Goal: Task Accomplishment & Management: Manage account settings

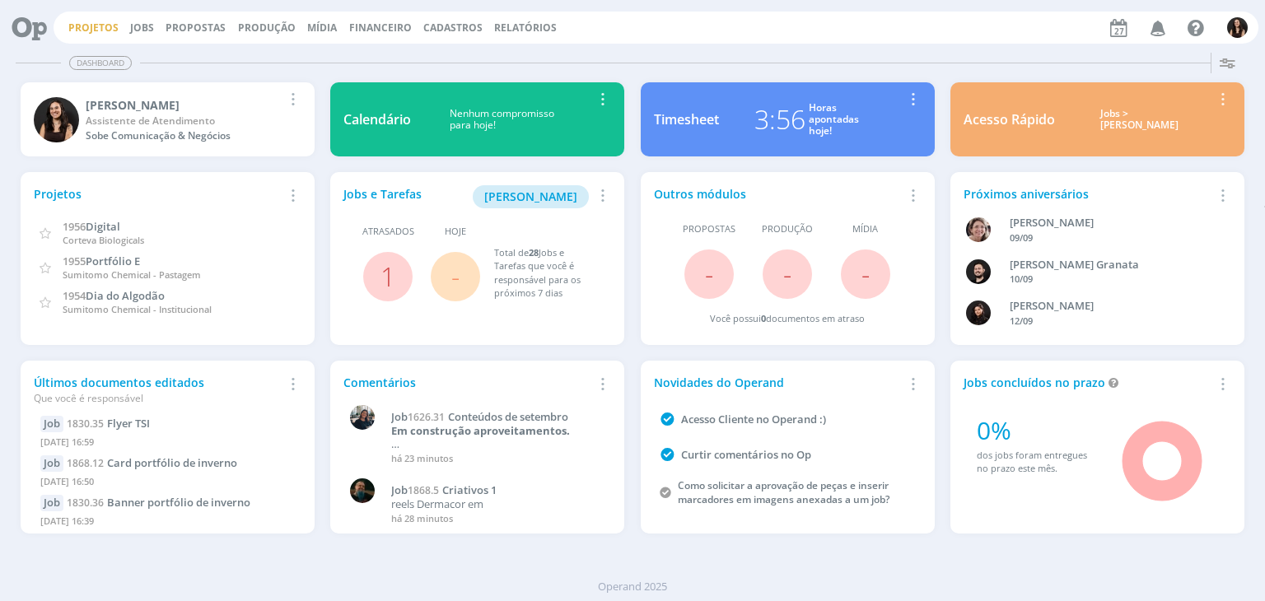
click at [97, 21] on link "Projetos" at bounding box center [93, 28] width 50 height 14
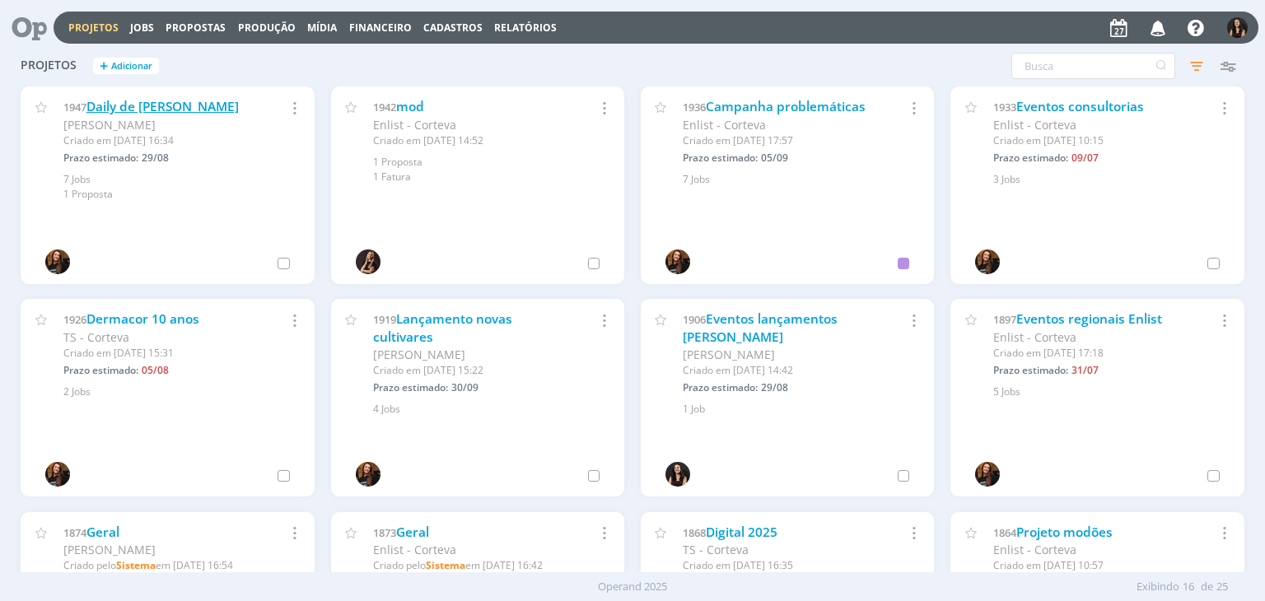
click at [135, 108] on link "Daily de Cordius" at bounding box center [162, 106] width 152 height 17
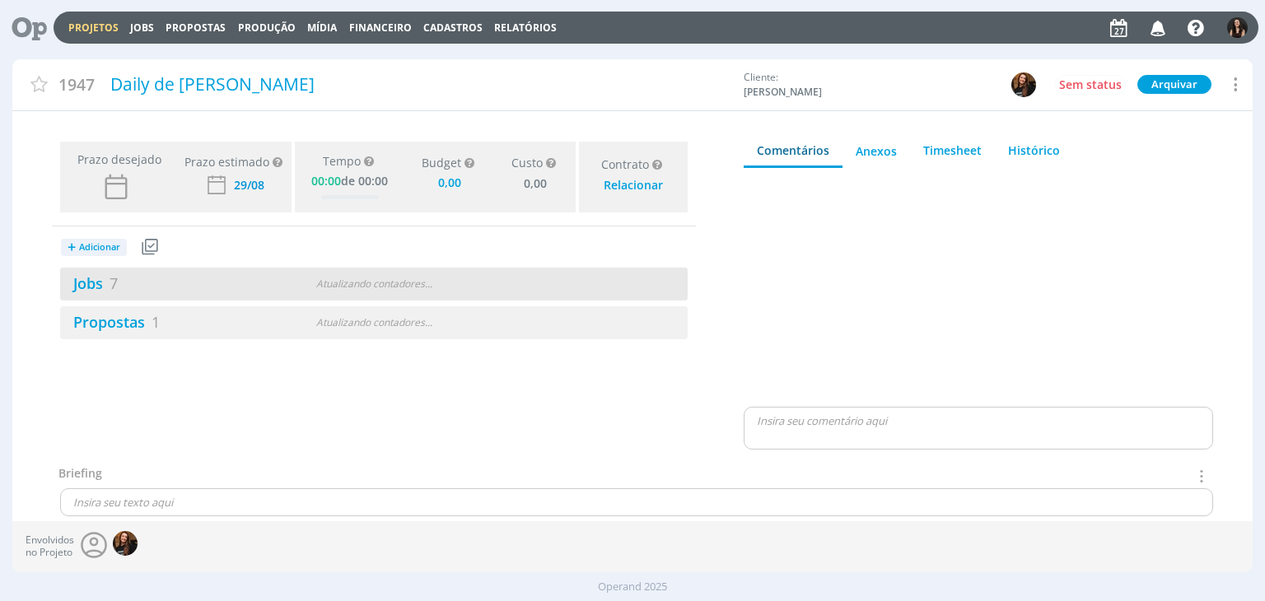
type input "0,00"
click at [99, 289] on link "Jobs 7" at bounding box center [89, 283] width 58 height 20
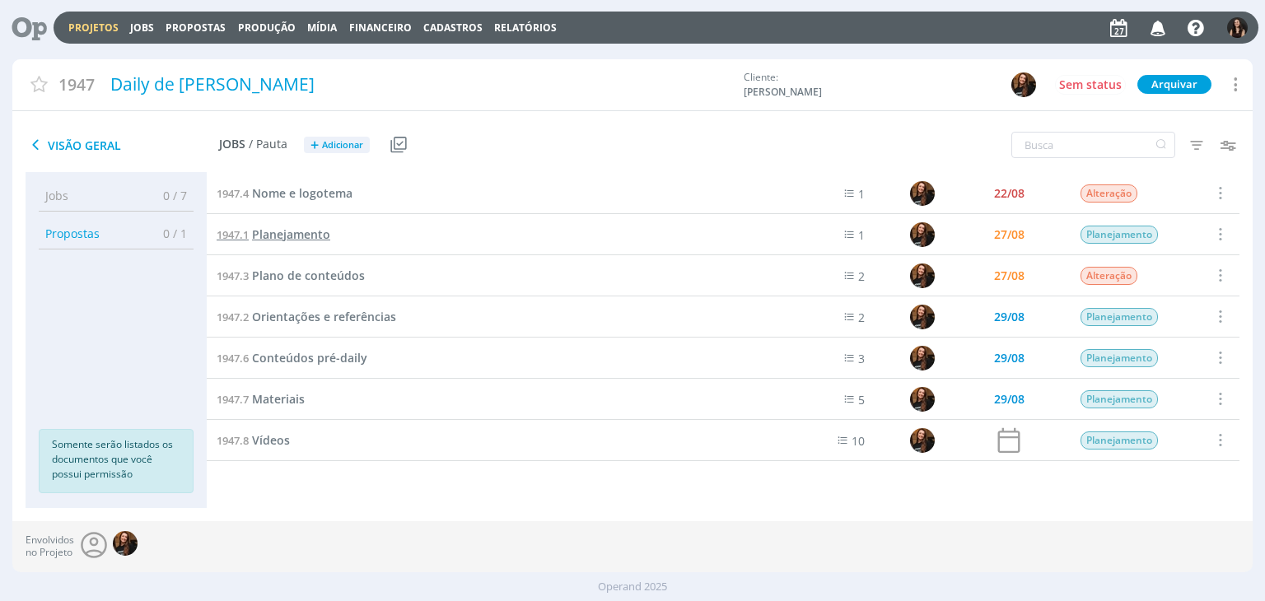
click at [266, 226] on link "1947.1 Planejamento" at bounding box center [274, 235] width 114 height 18
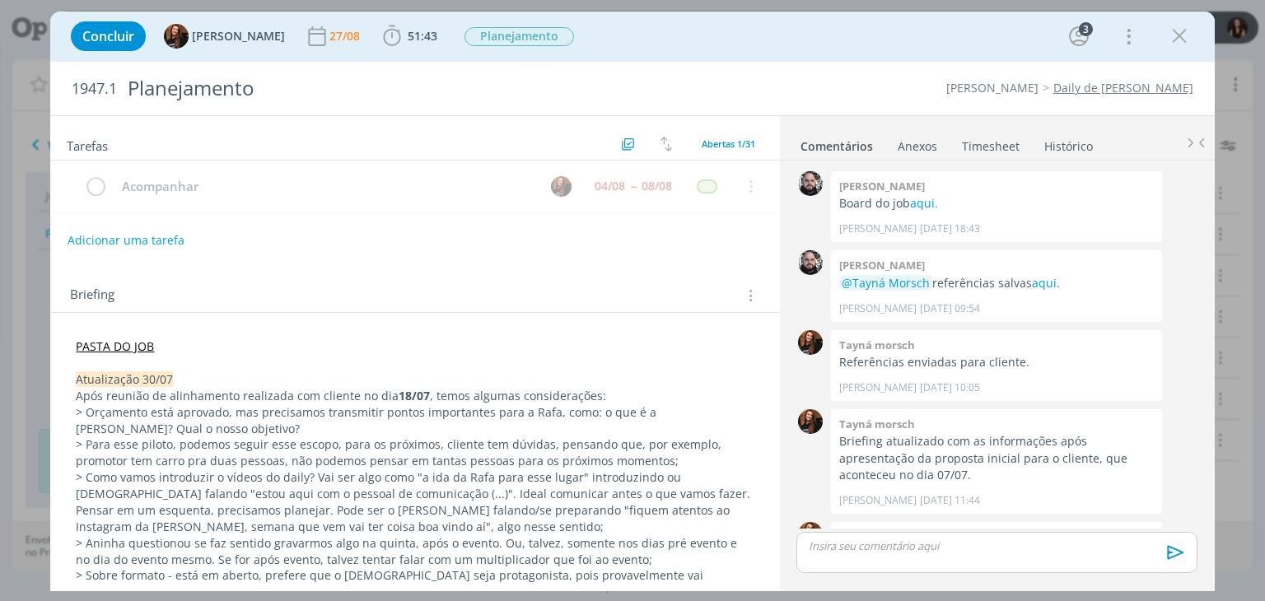
scroll to position [197, 0]
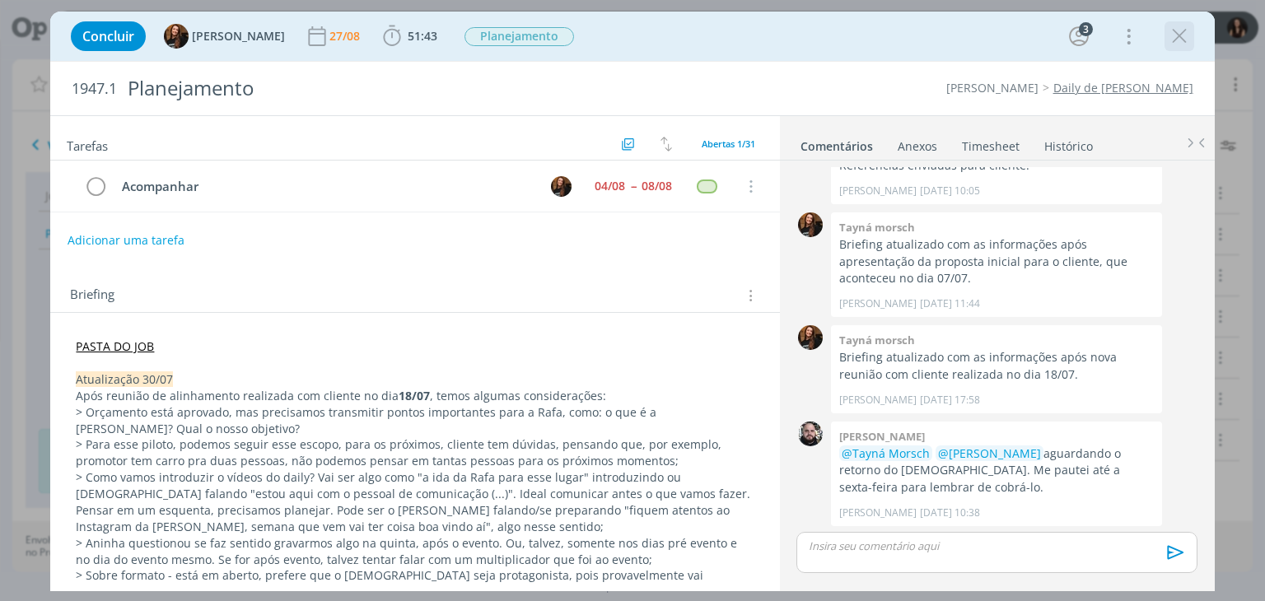
click at [1167, 34] on icon "dialog" at bounding box center [1179, 36] width 25 height 25
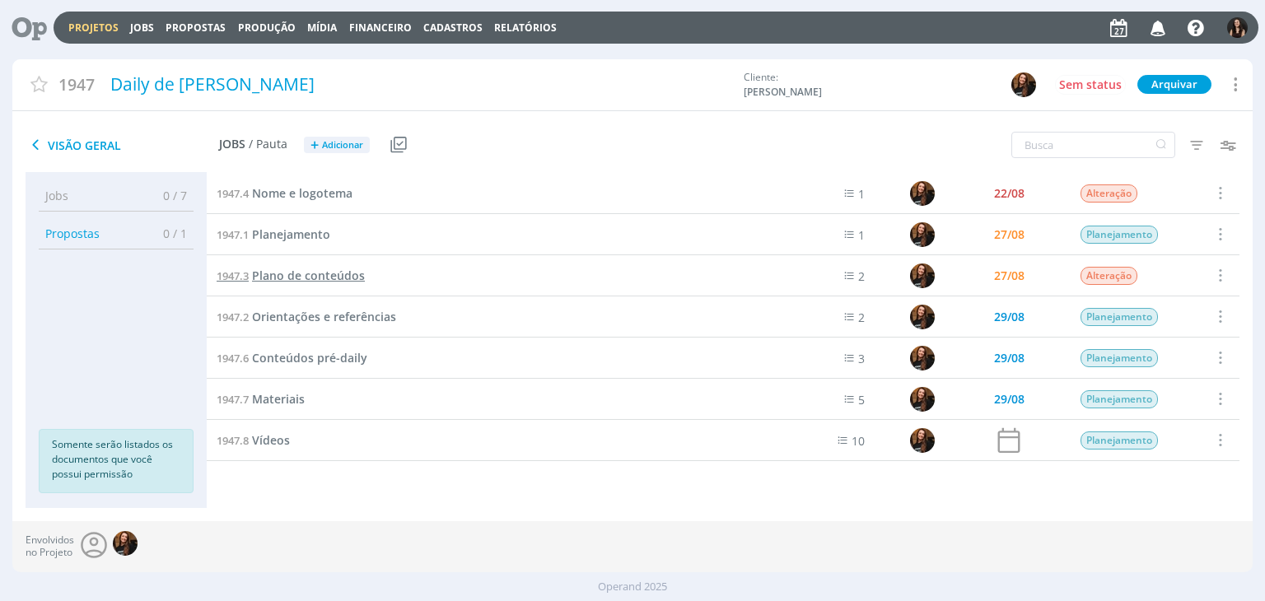
click at [280, 281] on span "Plano de conteúdos" at bounding box center [308, 276] width 113 height 16
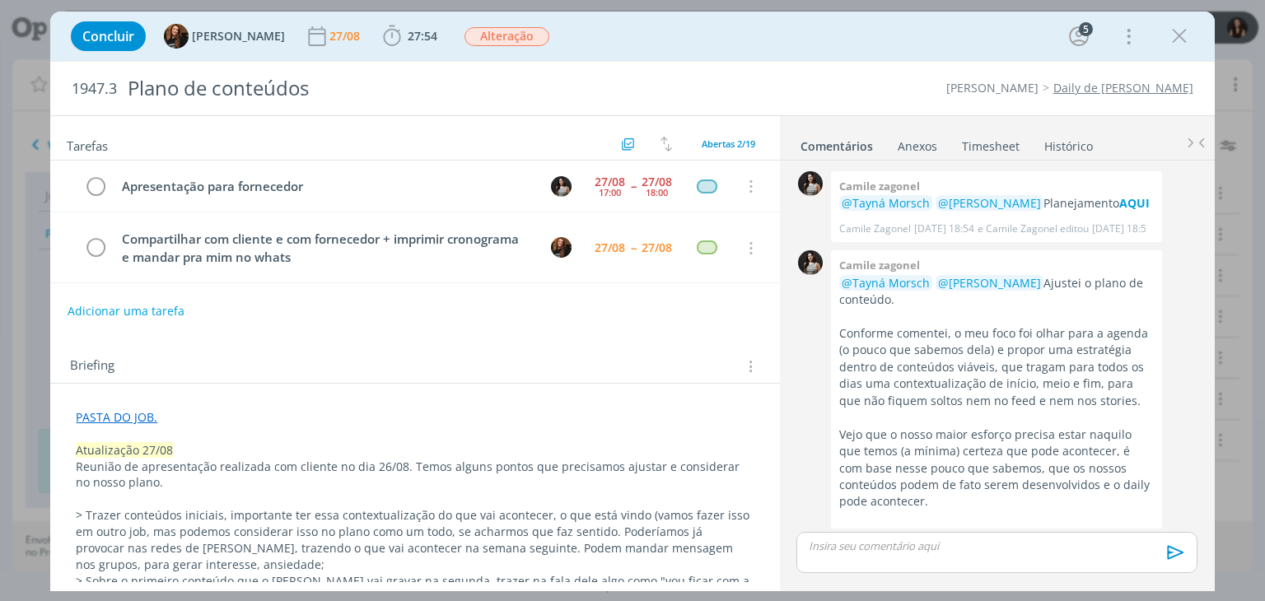
scroll to position [1403, 0]
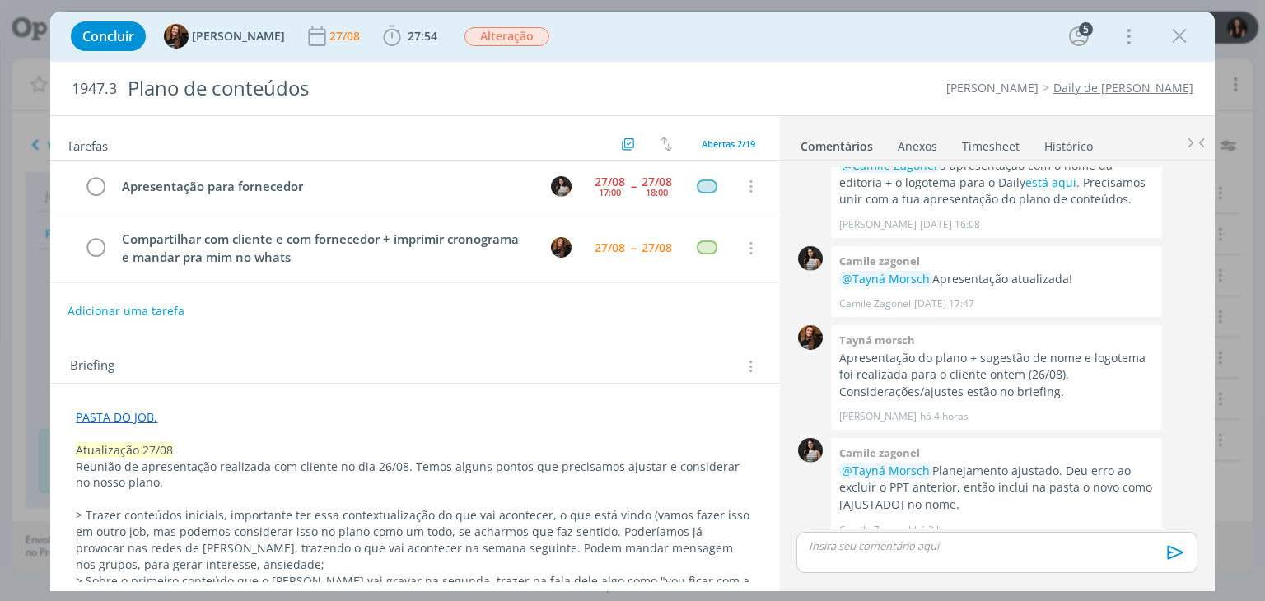
click at [1004, 141] on link "Timesheet" at bounding box center [990, 143] width 59 height 24
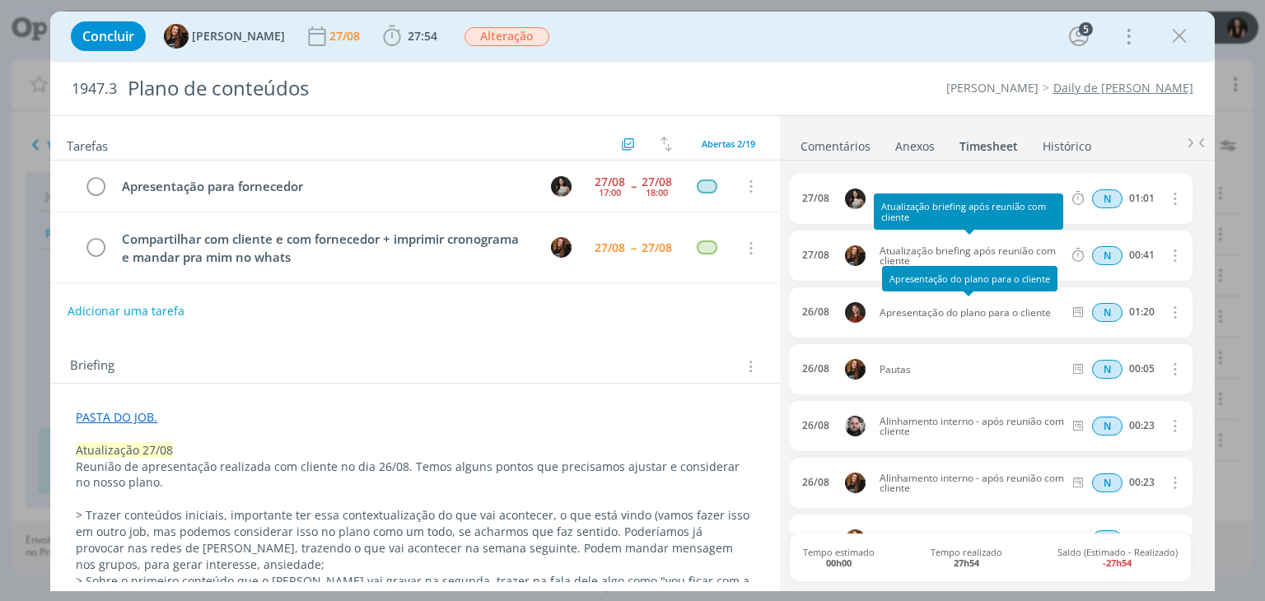
scroll to position [0, 0]
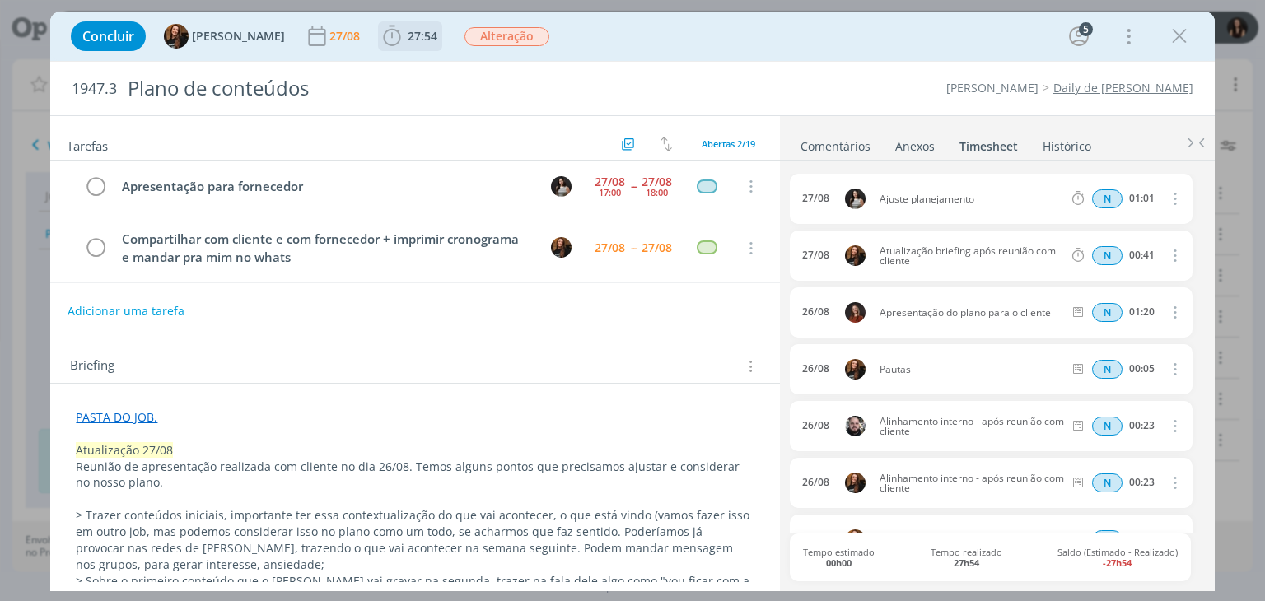
click at [413, 28] on span "27:54" at bounding box center [423, 36] width 30 height 16
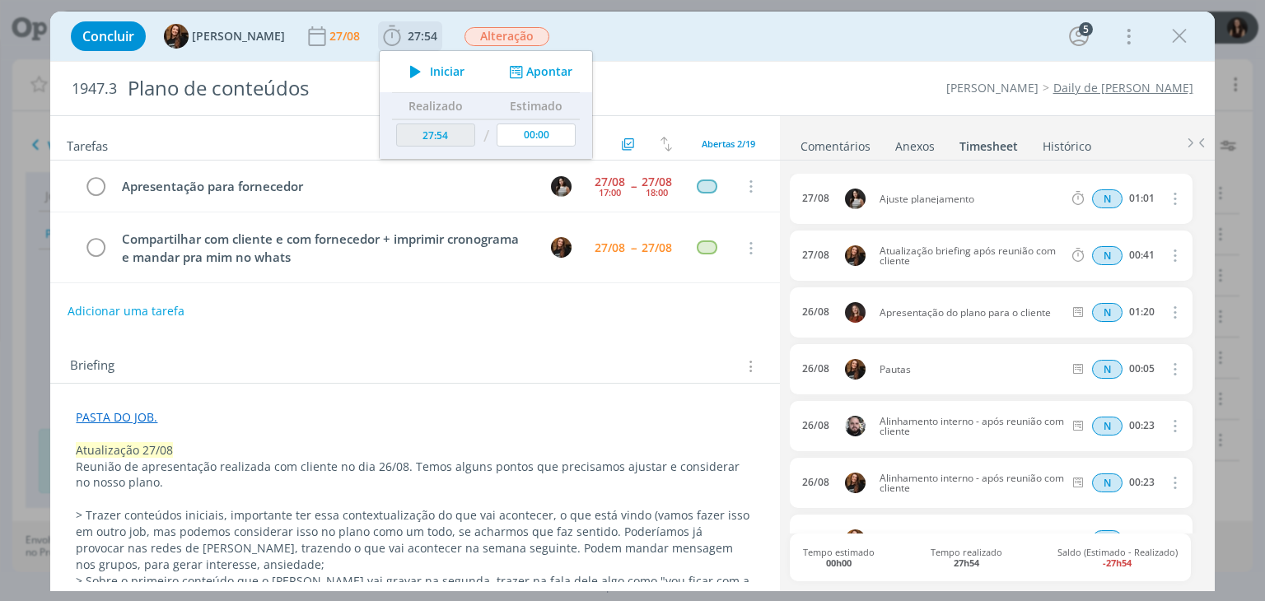
click at [506, 68] on icon "dialog" at bounding box center [516, 72] width 21 height 16
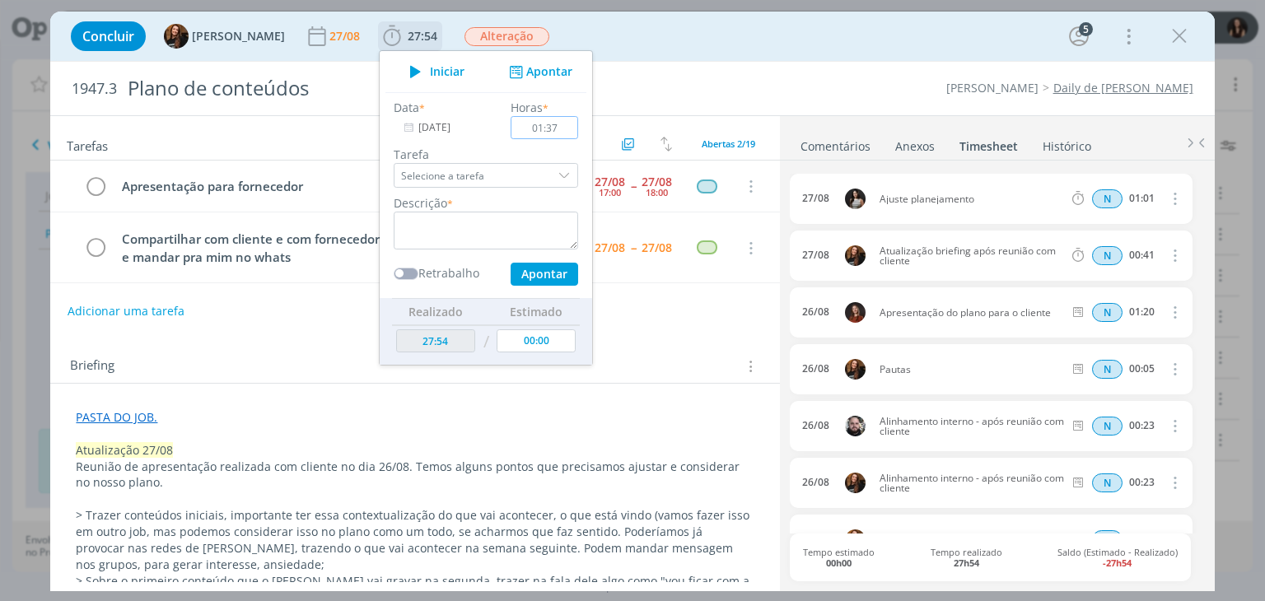
type input "01:37"
click at [517, 229] on textarea "dialog" at bounding box center [486, 231] width 184 height 38
click at [540, 270] on button "Apontar" at bounding box center [544, 274] width 68 height 23
type textarea "Alinhamento com Rafa e Rê sobre conteúdos"
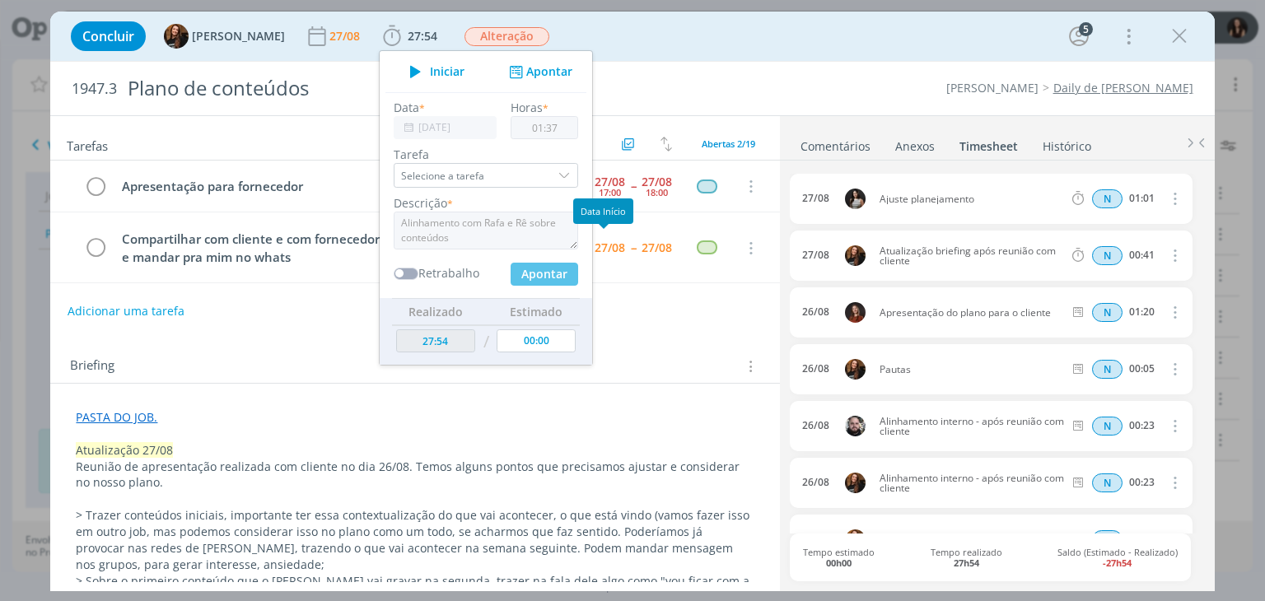
type input "00:00"
type input "29:31"
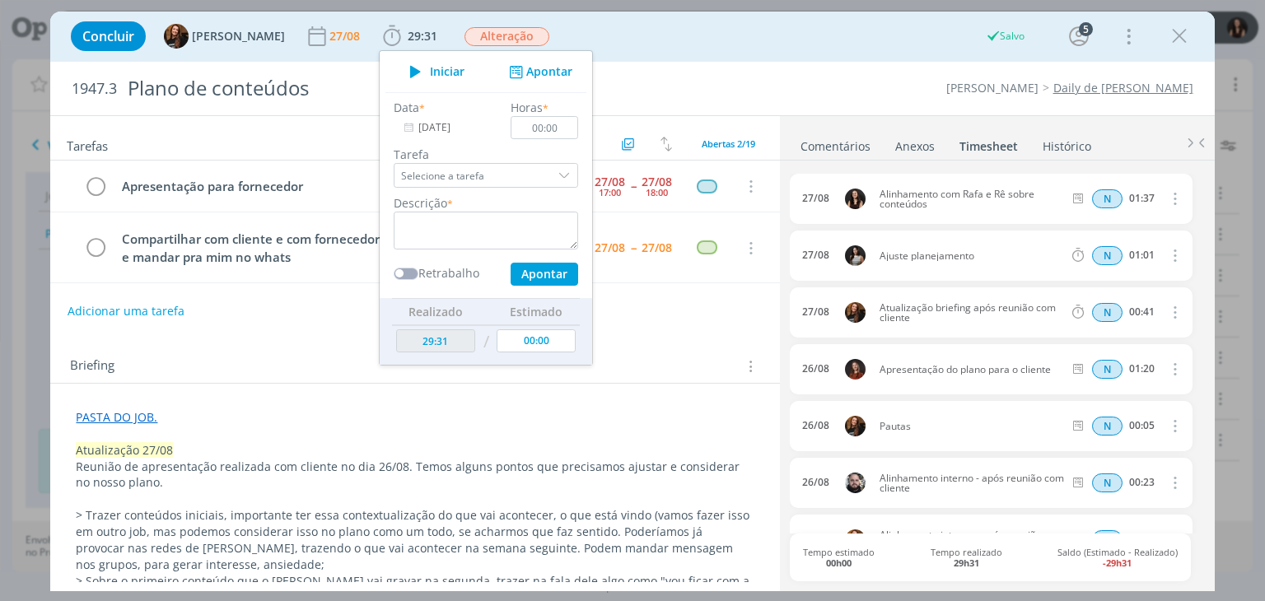
drag, startPoint x: 1176, startPoint y: 29, endPoint x: 1141, endPoint y: 60, distance: 46.6
click at [1176, 29] on icon "dialog" at bounding box center [1179, 36] width 25 height 25
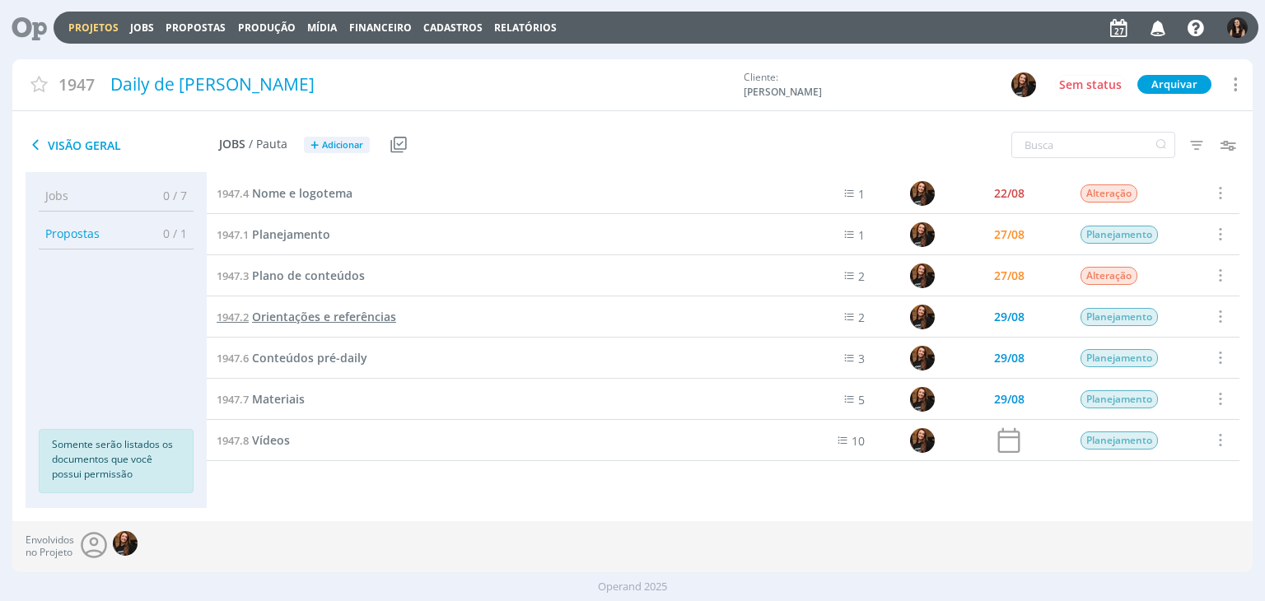
click at [294, 319] on span "Orientações e referências" at bounding box center [324, 317] width 144 height 16
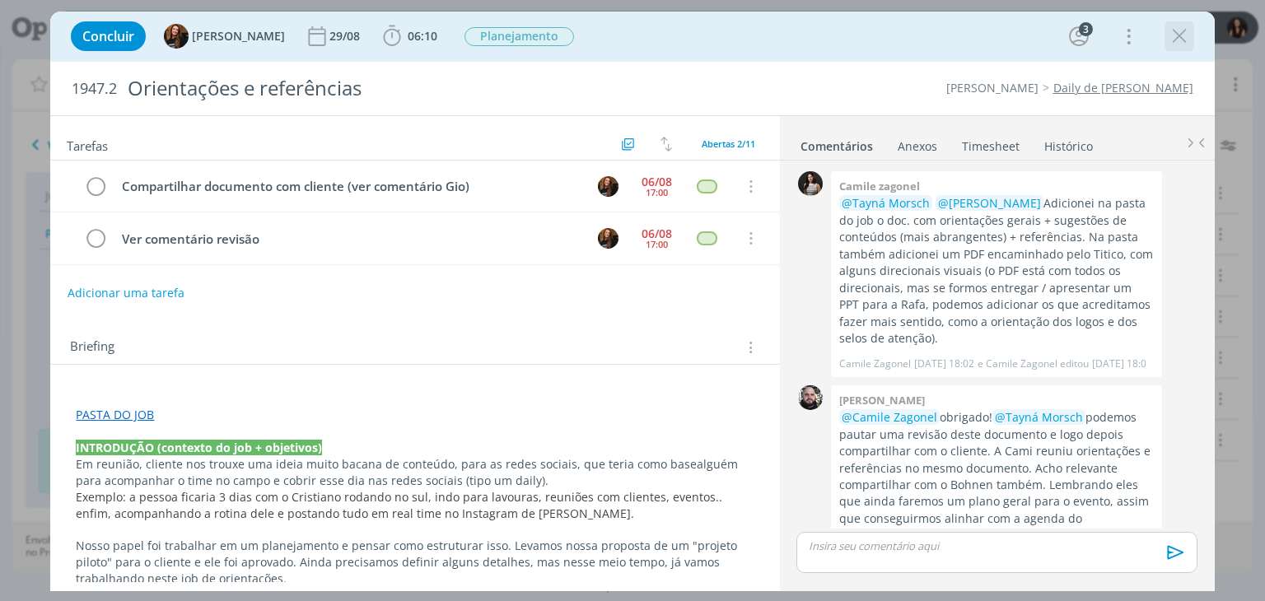
scroll to position [420, 0]
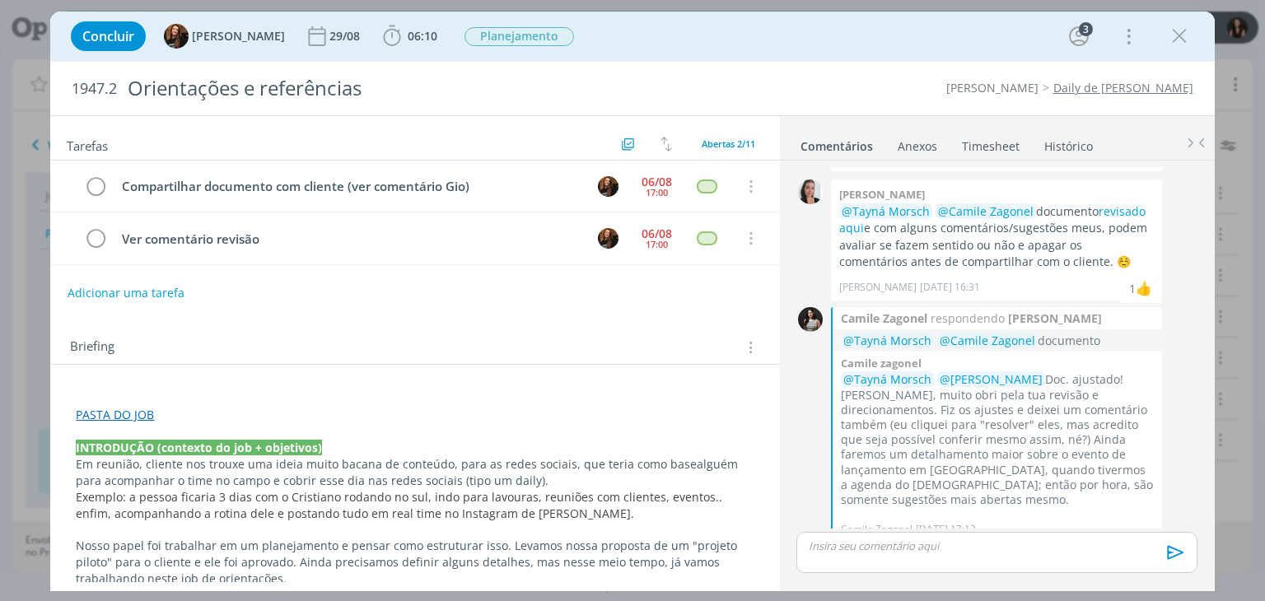
click at [991, 137] on link "Timesheet" at bounding box center [990, 143] width 59 height 24
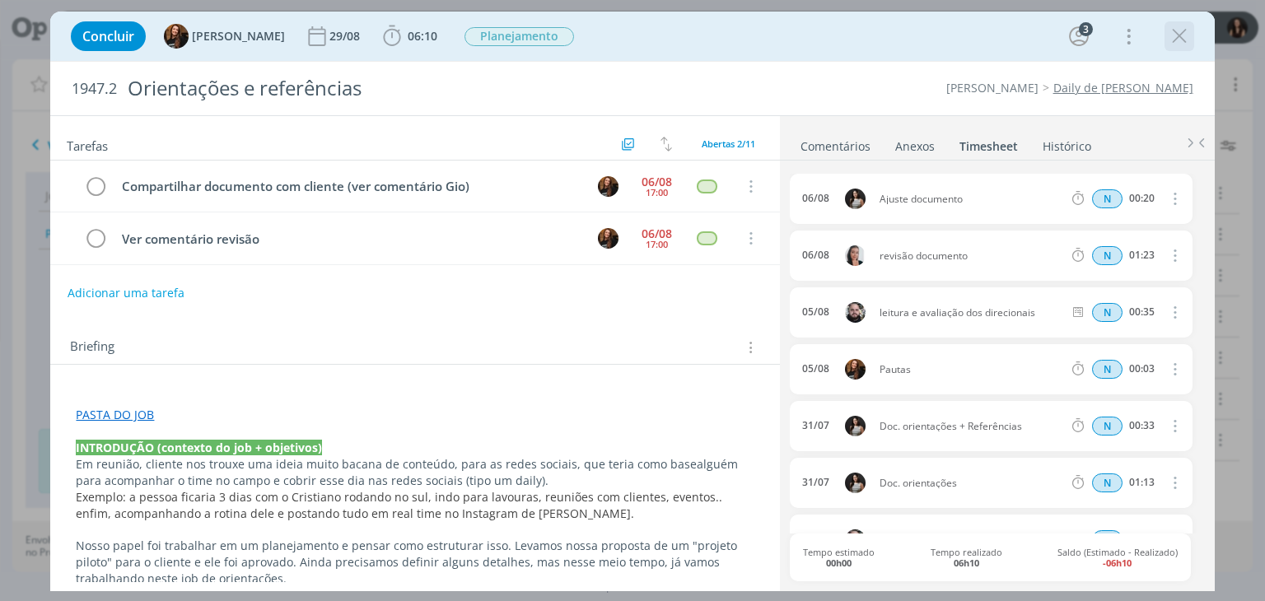
click at [1179, 30] on icon "dialog" at bounding box center [1179, 36] width 25 height 25
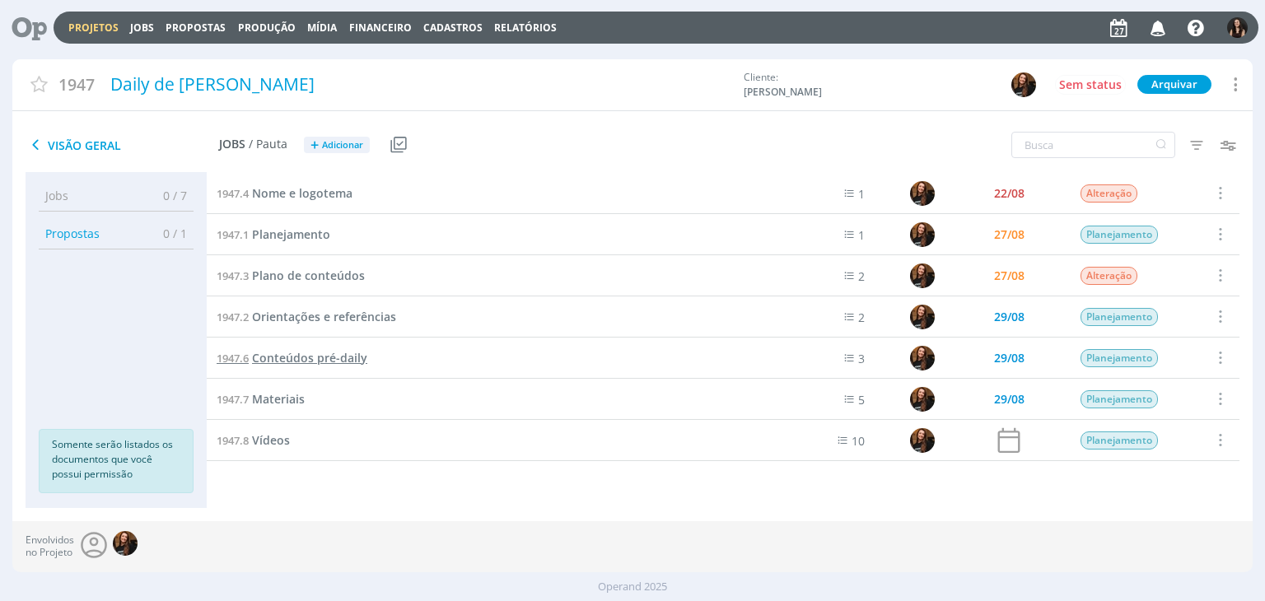
click at [305, 353] on span "Conteúdos pré-daily" at bounding box center [309, 358] width 115 height 16
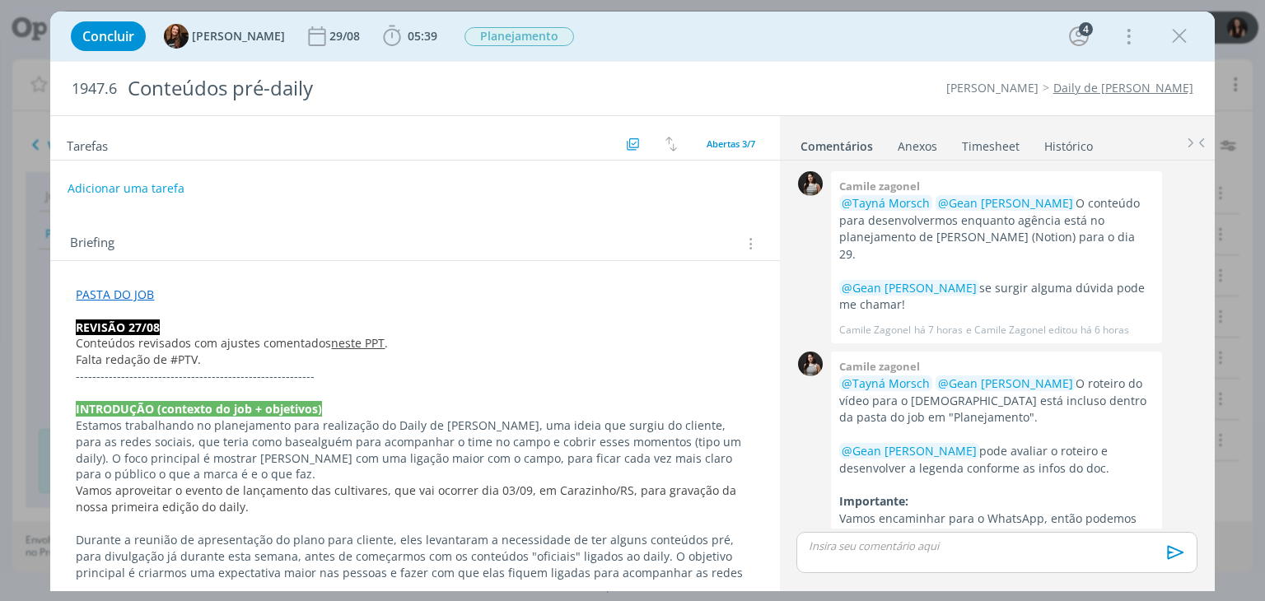
scroll to position [403, 0]
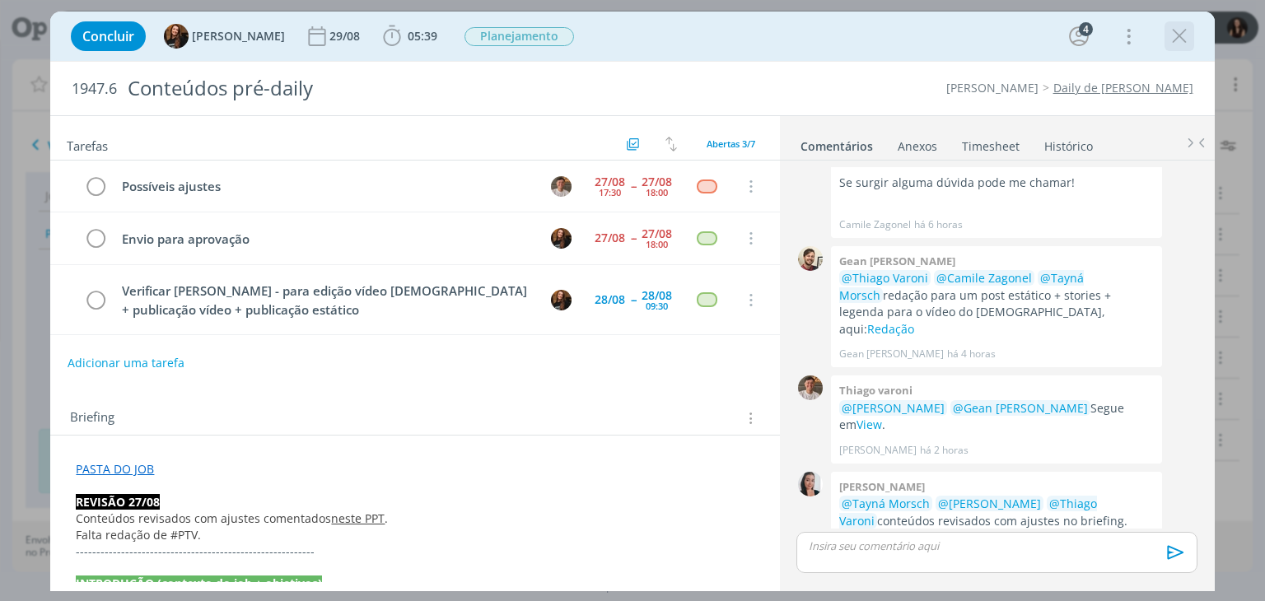
click at [1178, 35] on icon "dialog" at bounding box center [1179, 36] width 25 height 25
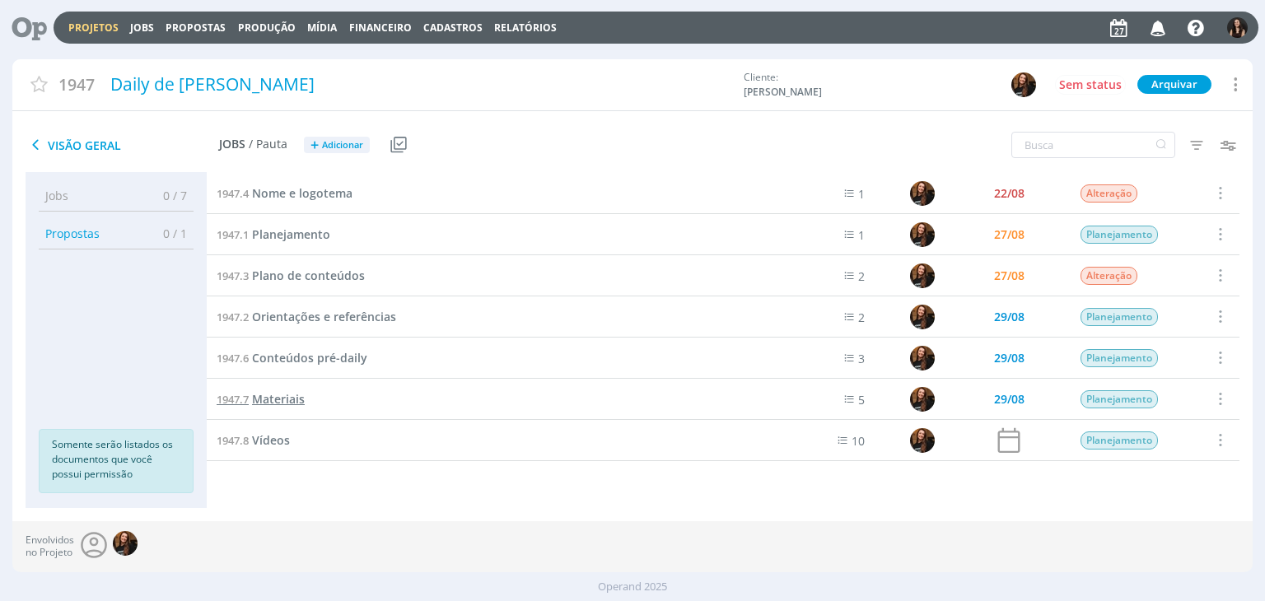
click at [274, 403] on span "Materiais" at bounding box center [278, 399] width 53 height 16
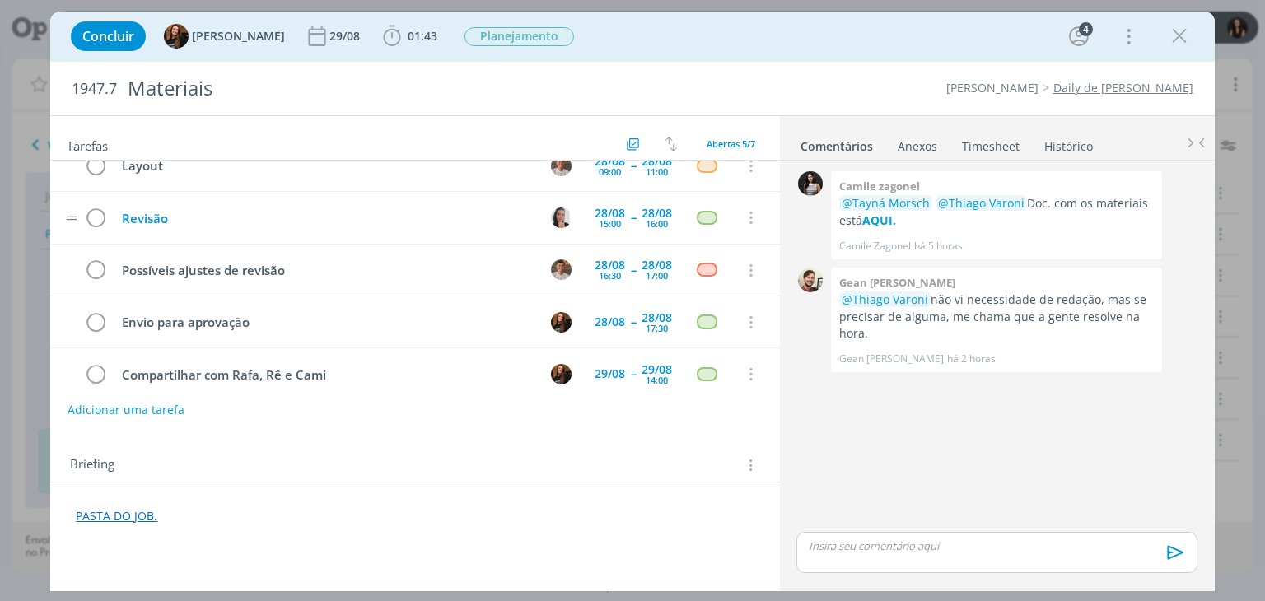
scroll to position [35, 0]
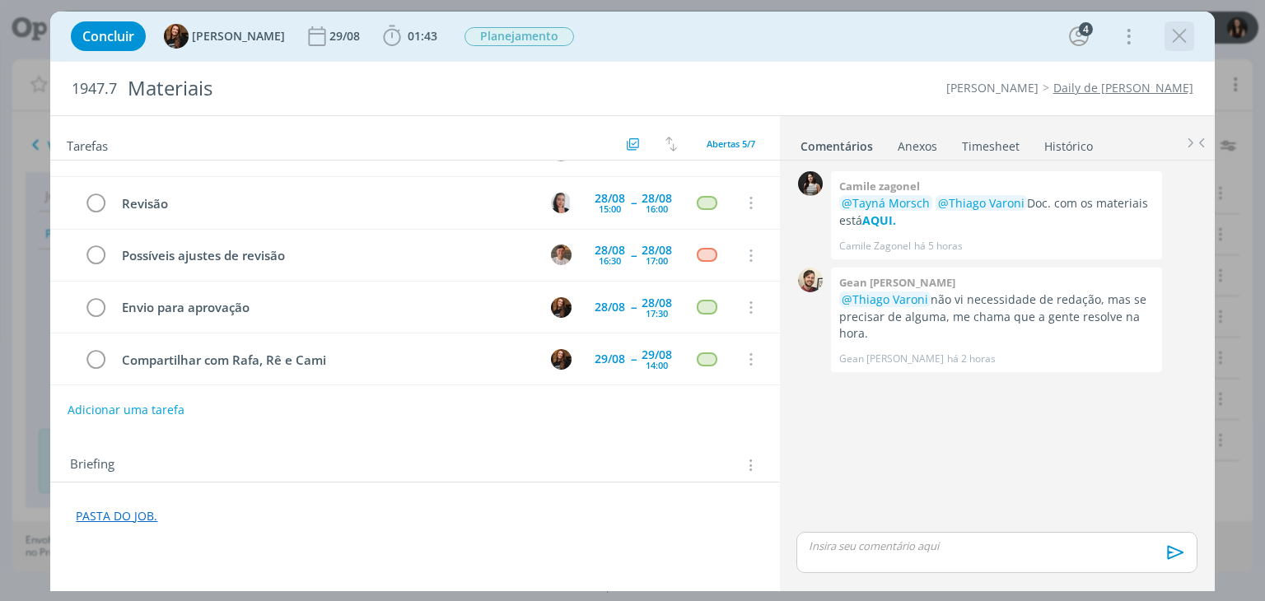
click at [1186, 27] on icon "dialog" at bounding box center [1179, 36] width 25 height 25
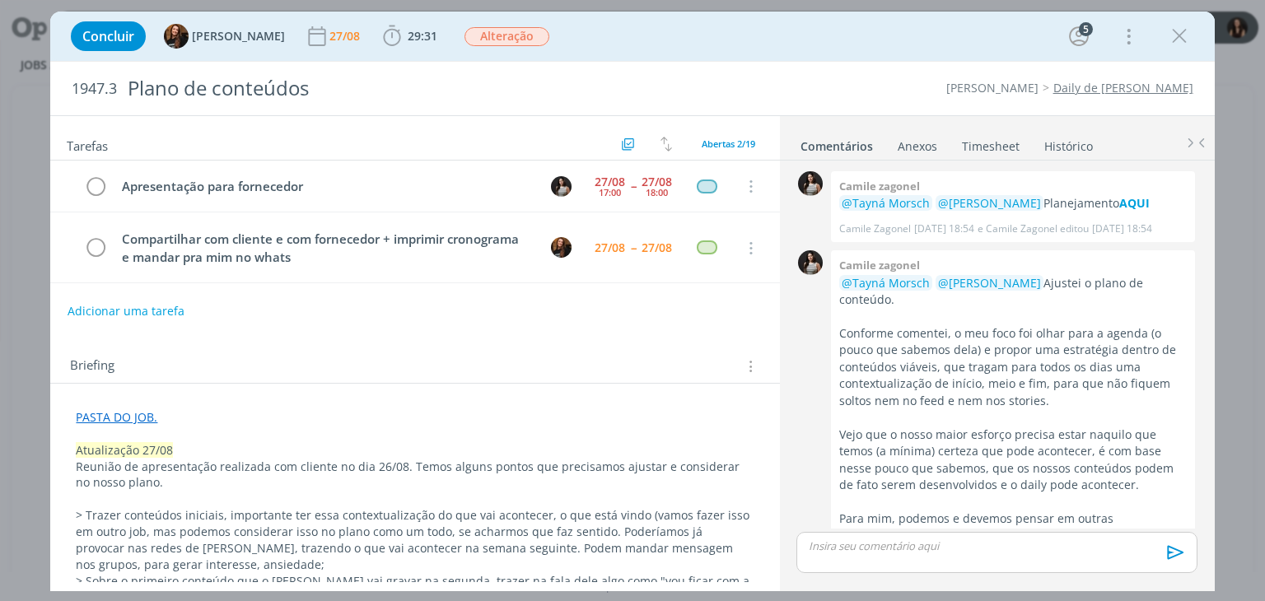
scroll to position [1285, 0]
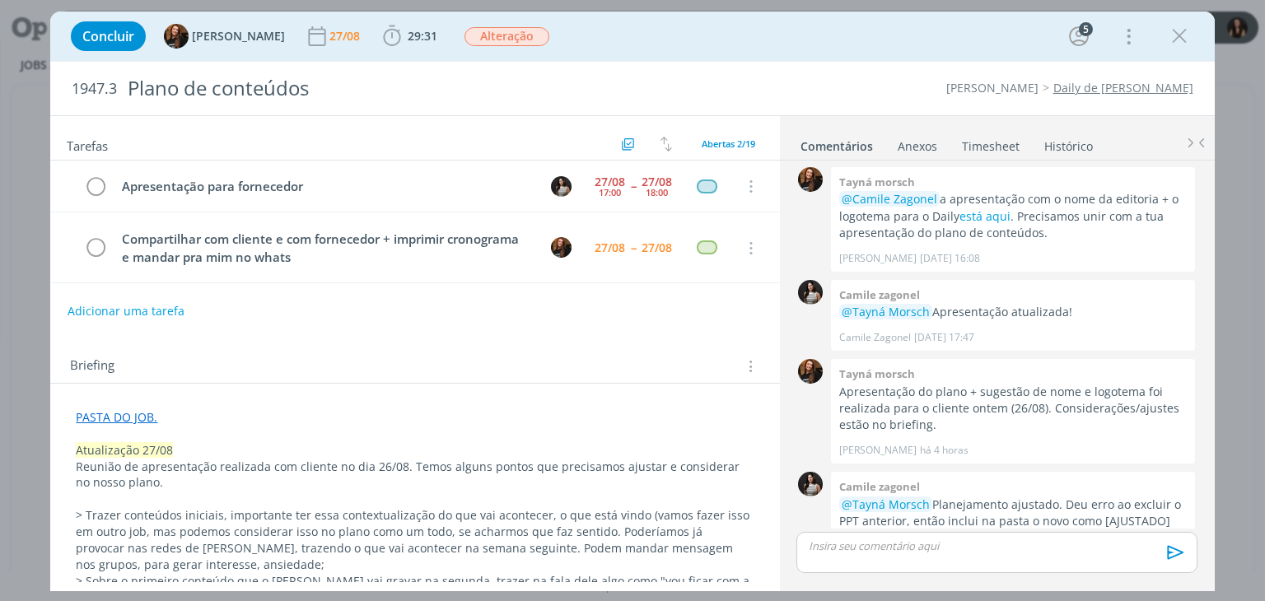
click at [968, 146] on link "Timesheet" at bounding box center [990, 143] width 59 height 24
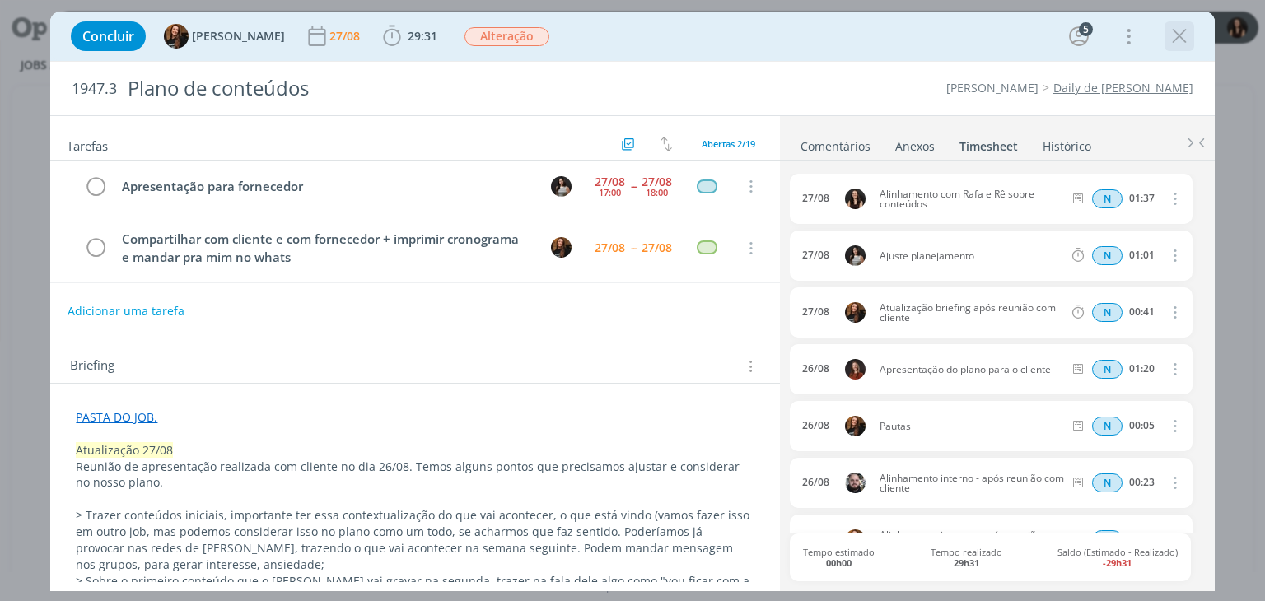
click at [1167, 39] on button "dialog" at bounding box center [1179, 36] width 25 height 25
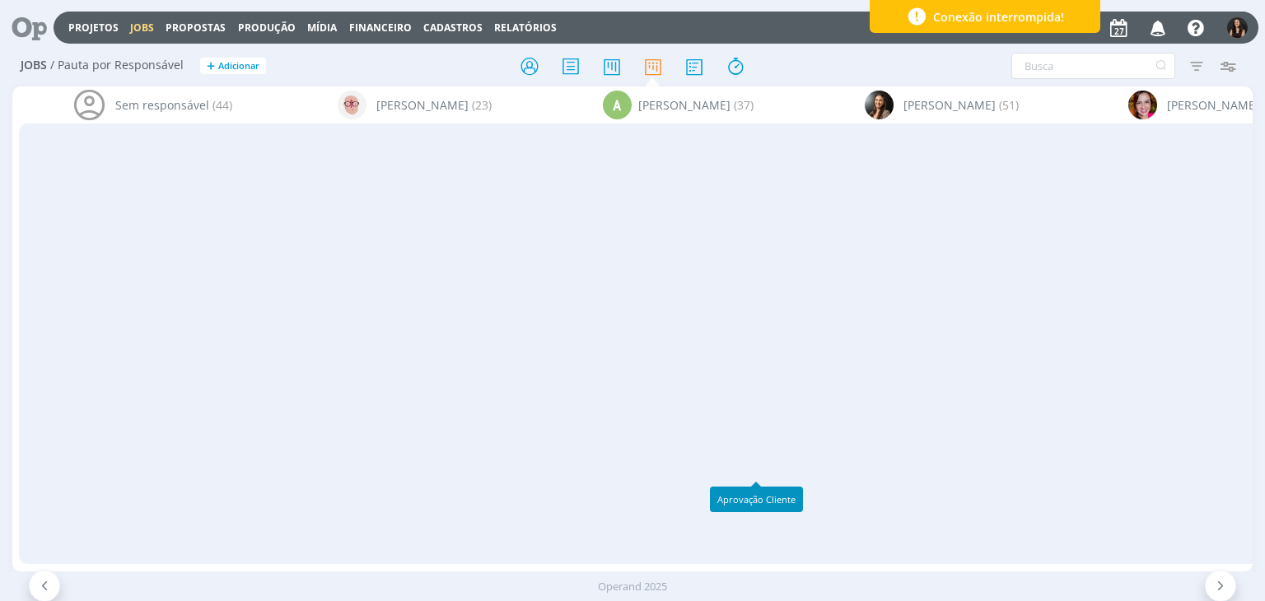
scroll to position [3164, 0]
